Goal: Information Seeking & Learning: Learn about a topic

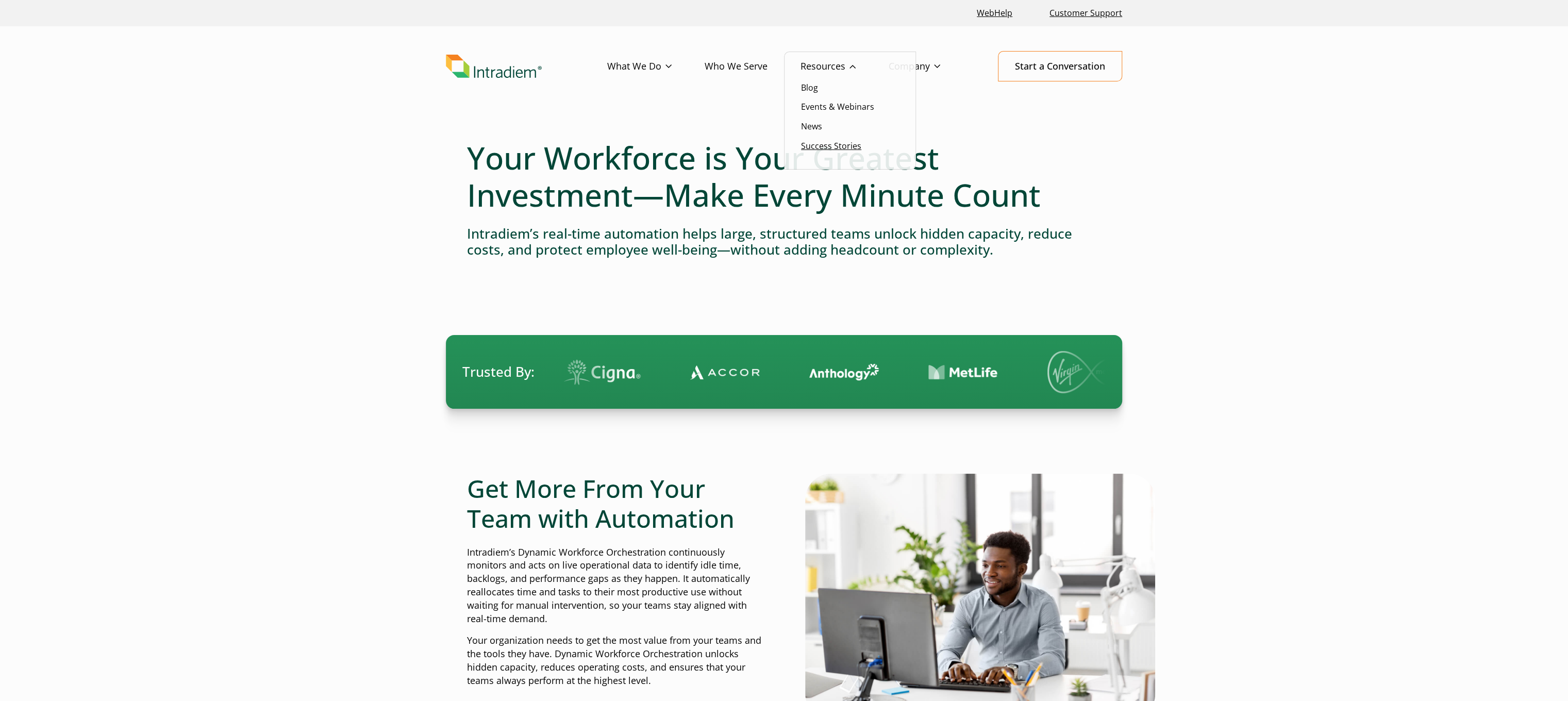
drag, startPoint x: 0, startPoint y: 0, endPoint x: 819, endPoint y: 142, distance: 831.2
click at [819, 142] on link "Success Stories" at bounding box center [831, 146] width 60 height 12
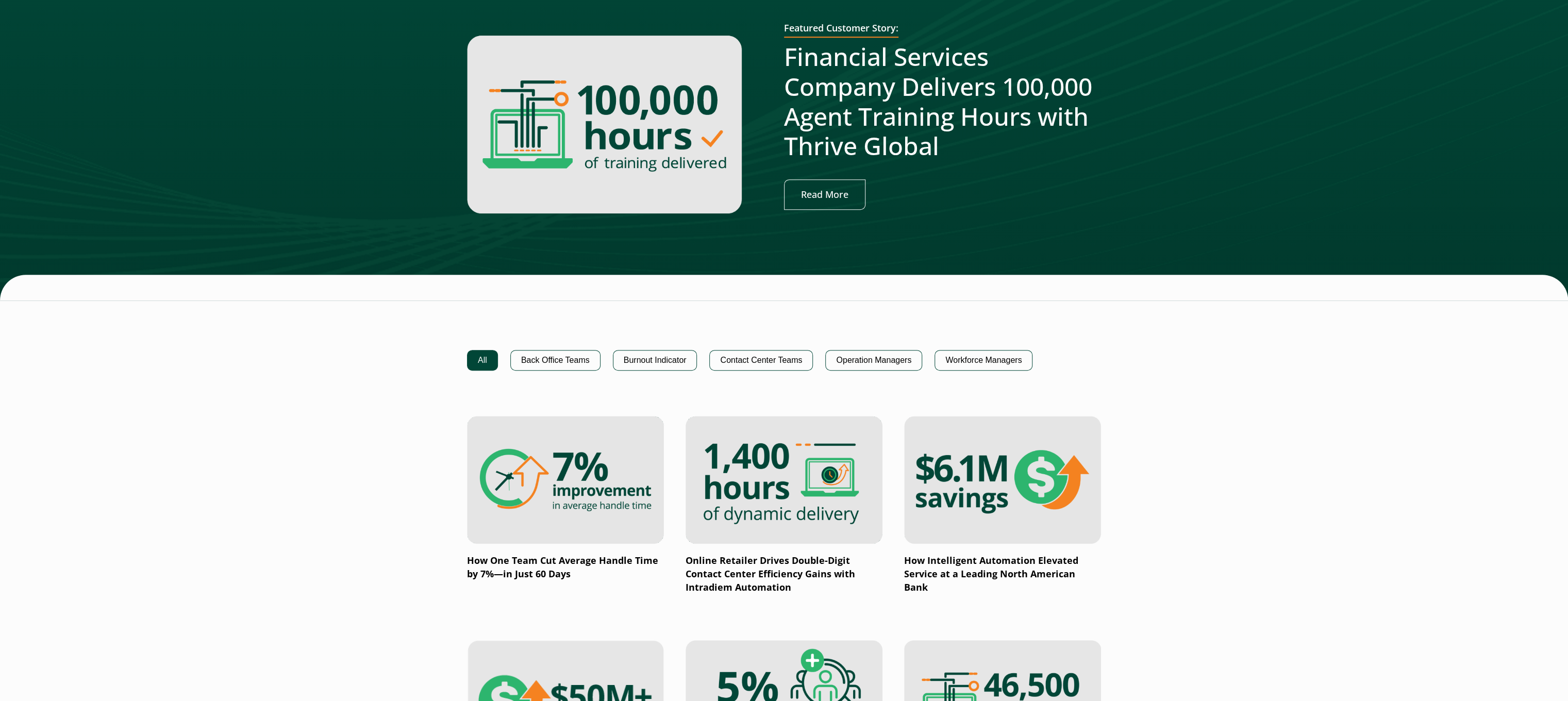
scroll to position [412, 0]
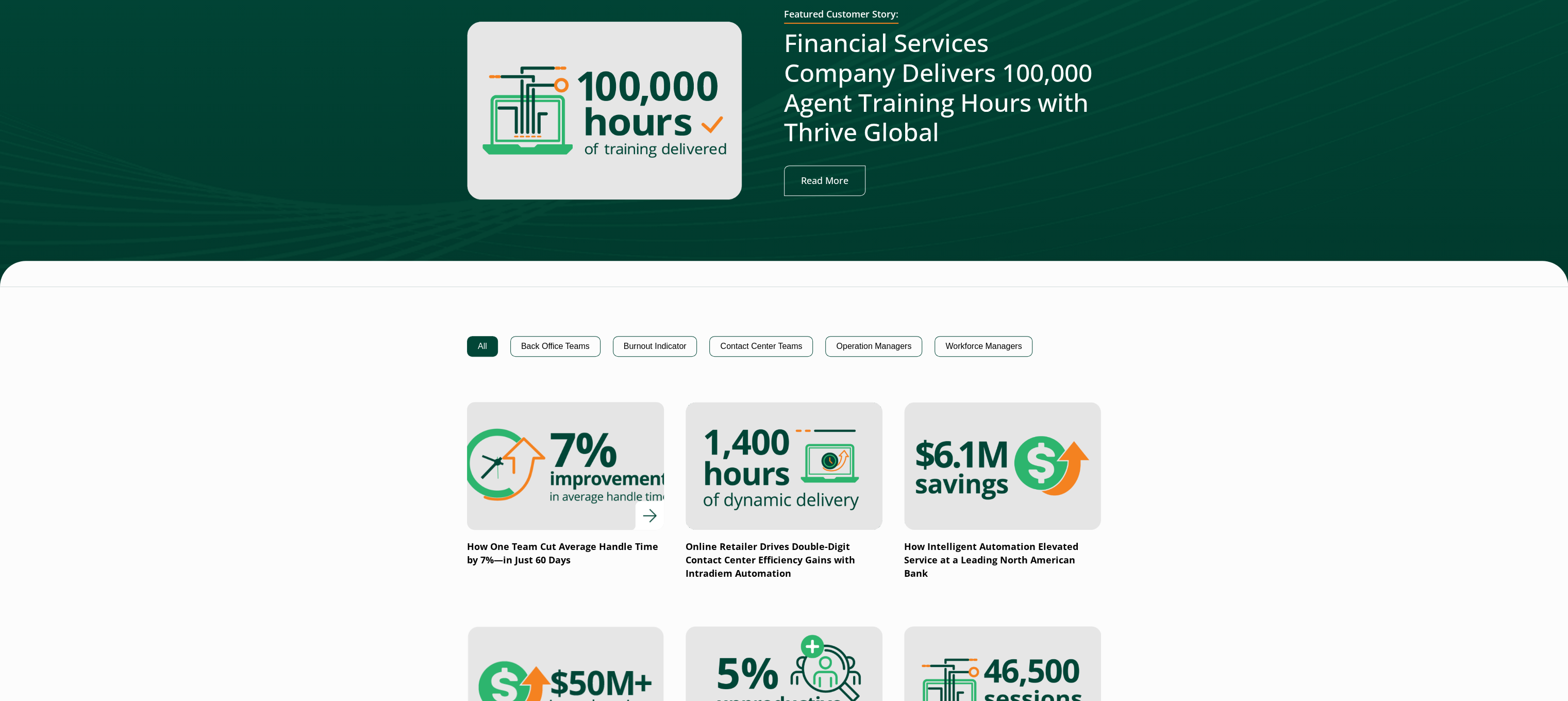
click at [573, 473] on img at bounding box center [565, 465] width 236 height 153
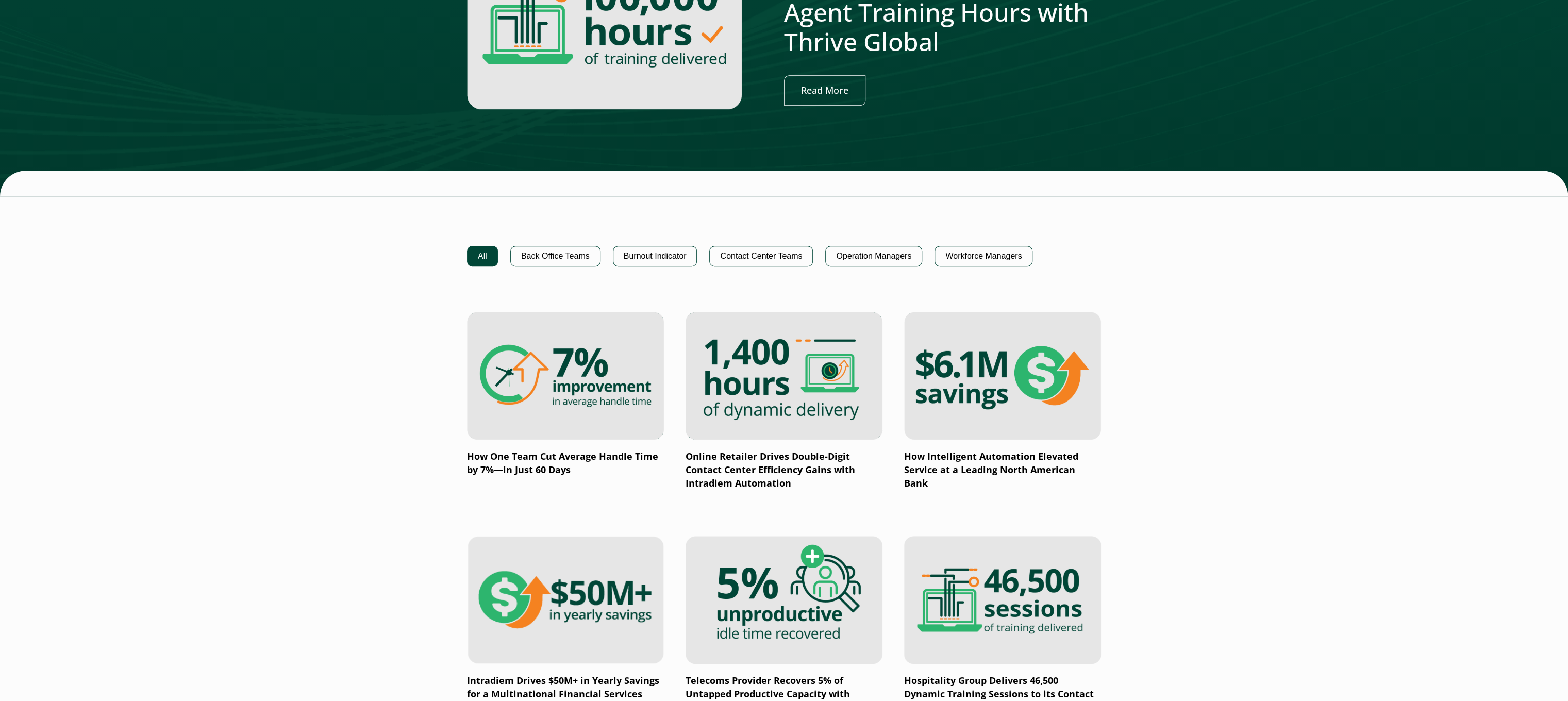
scroll to position [515, 0]
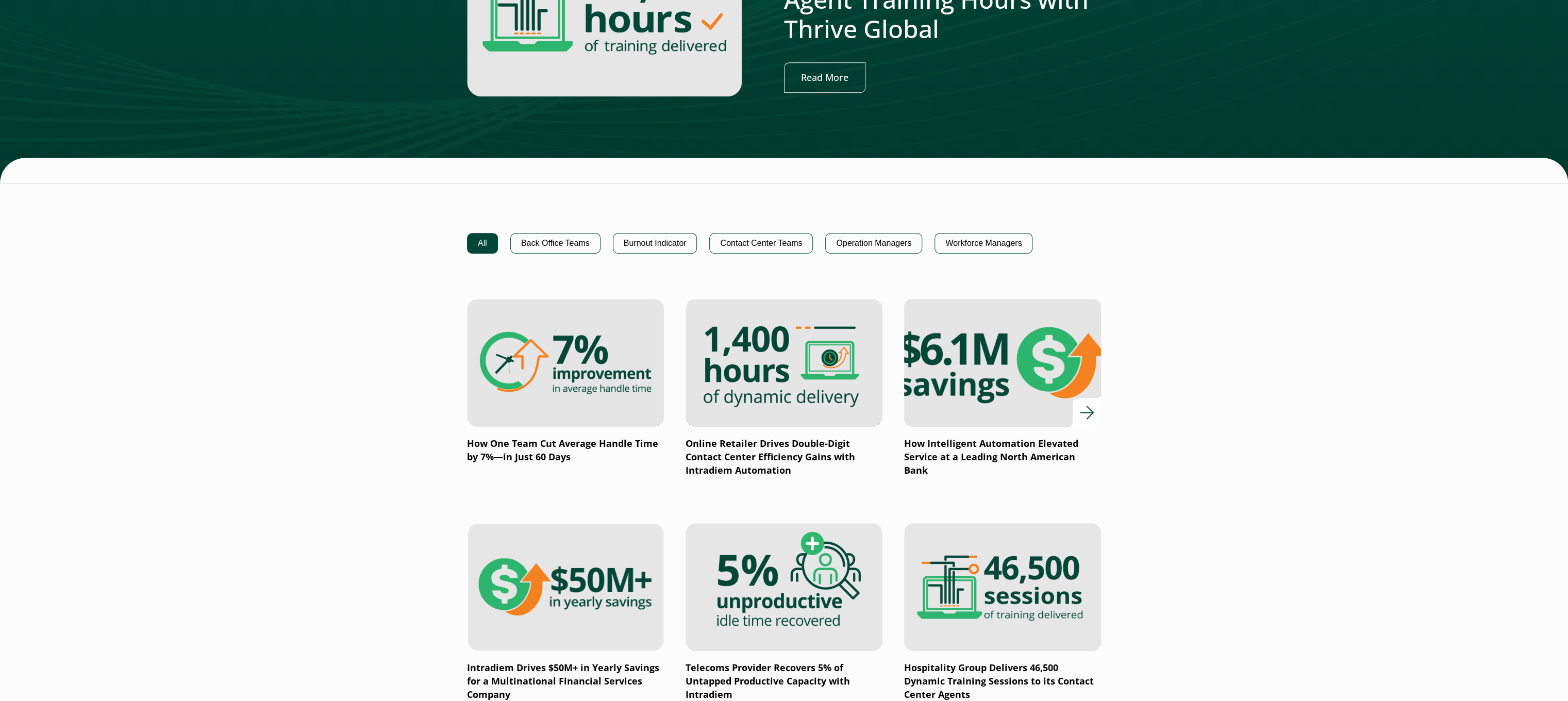
click at [1021, 372] on img at bounding box center [1002, 362] width 236 height 153
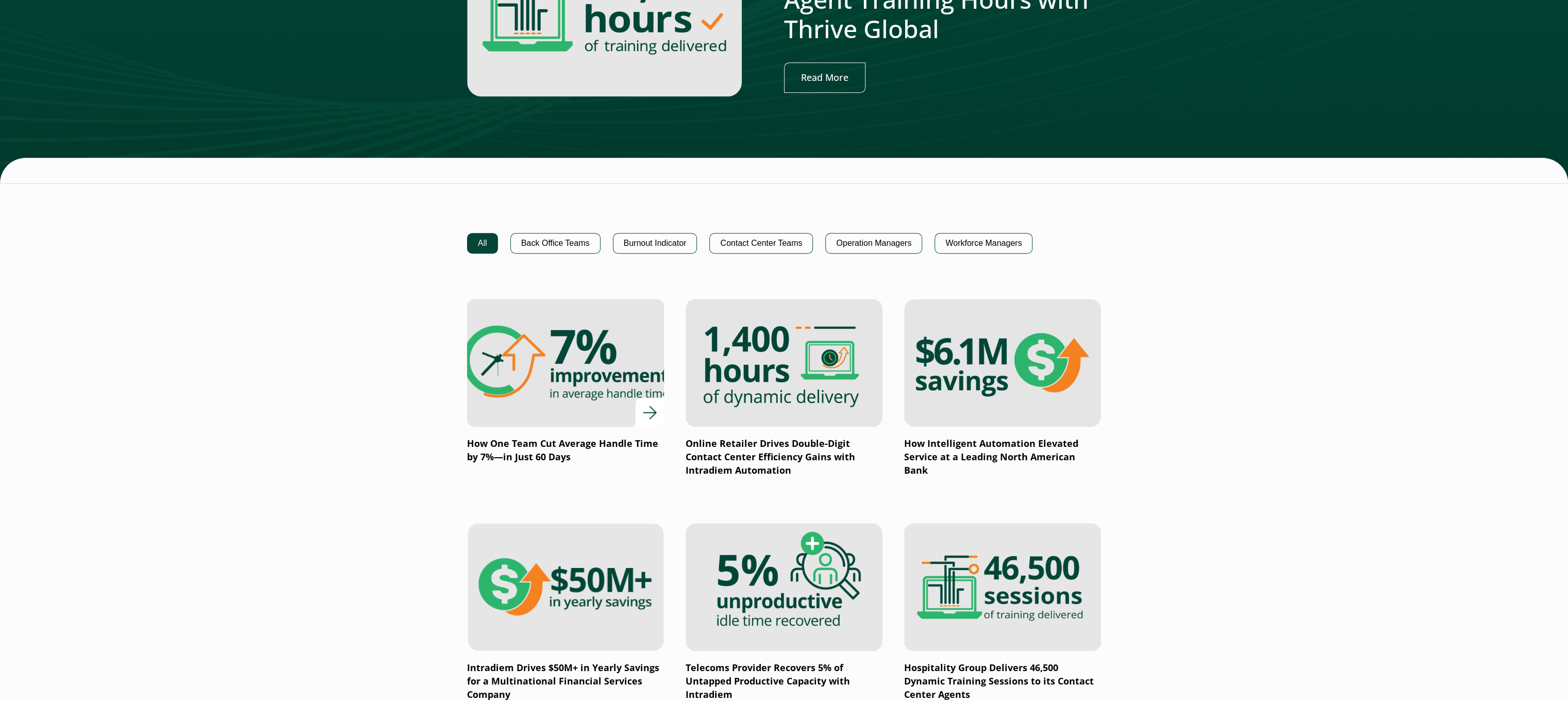
click at [599, 366] on img at bounding box center [565, 362] width 236 height 153
